Goal: Task Accomplishment & Management: Complete application form

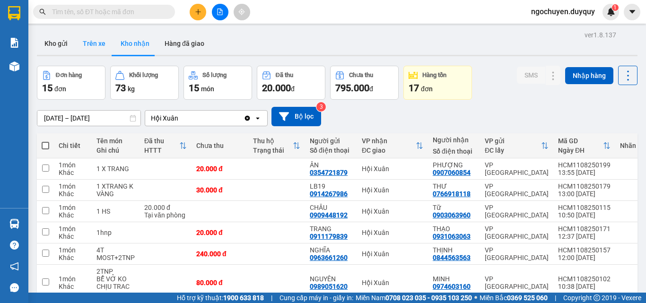
click at [98, 46] on button "Trên xe" at bounding box center [94, 43] width 38 height 23
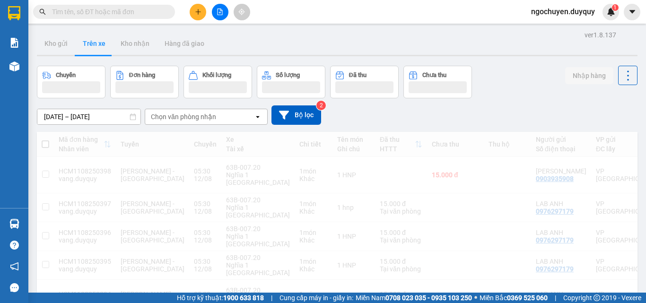
click at [161, 109] on div "10/08/2025 – 12/08/2025 Press the down arrow key to interact with the calendar …" at bounding box center [337, 115] width 601 height 19
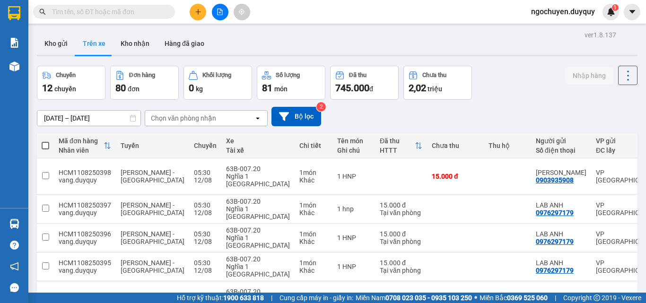
click at [165, 114] on div "Chọn văn phòng nhận" at bounding box center [183, 118] width 65 height 9
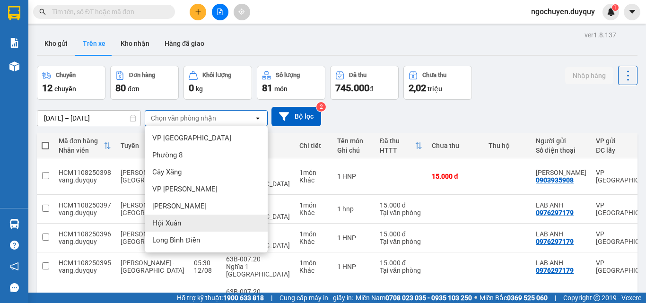
click at [179, 224] on span "Hội Xuân" at bounding box center [166, 223] width 29 height 9
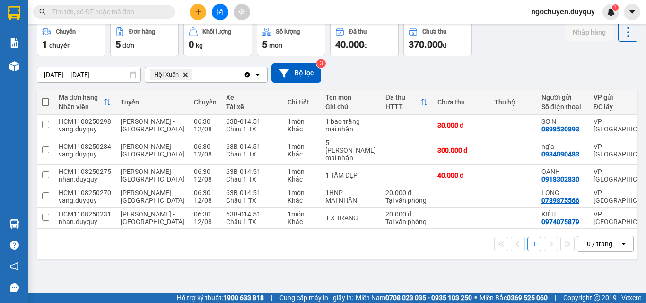
scroll to position [0, 142]
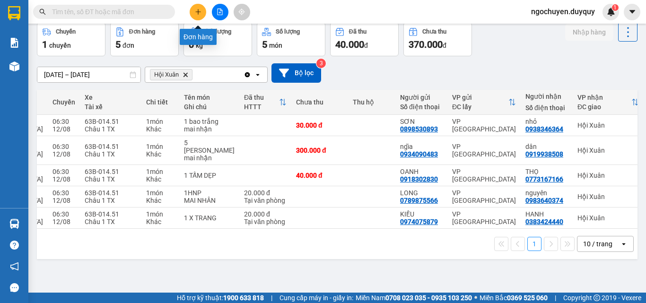
click at [200, 13] on icon "plus" at bounding box center [198, 12] width 7 height 7
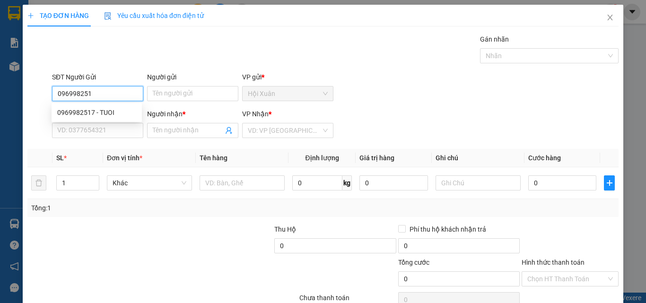
type input "0969982517"
click at [88, 118] on div "0969982517 - TUOI" at bounding box center [97, 112] width 90 height 15
type input "TUOI"
type input "0903824834"
type input "C HOÀNG GIAO"
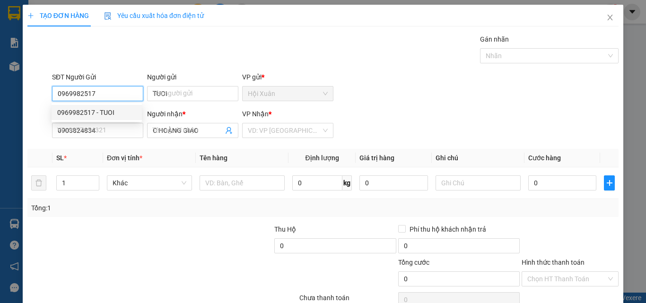
type input "70.000"
